Goal: Task Accomplishment & Management: Use online tool/utility

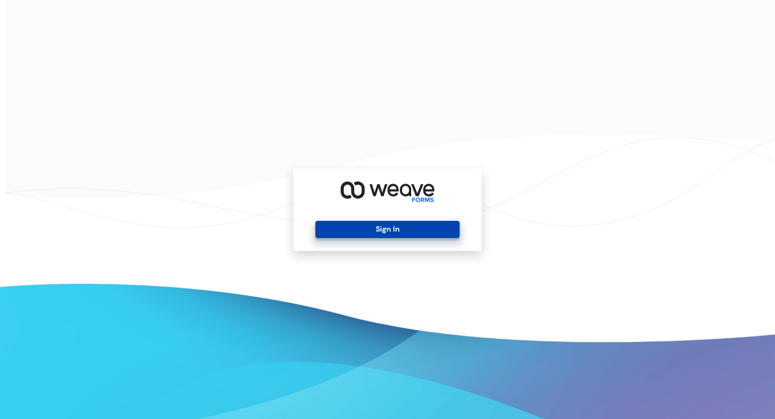
click at [386, 234] on button "Sign In" at bounding box center [387, 229] width 144 height 17
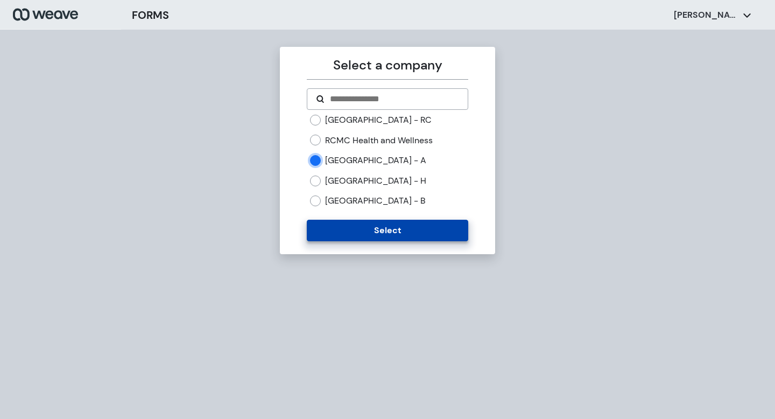
click at [378, 233] on button "Select" at bounding box center [387, 231] width 161 height 22
